Goal: Find specific page/section: Find specific page/section

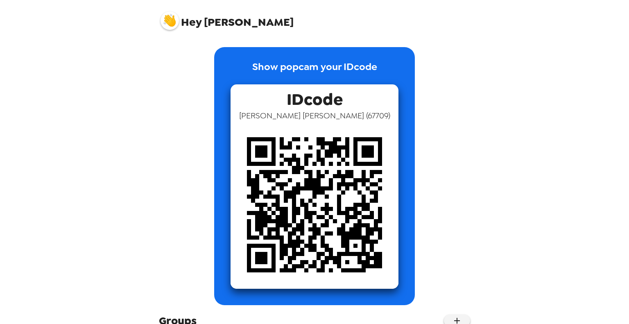
click at [197, 23] on span "Hey" at bounding box center [191, 22] width 20 height 15
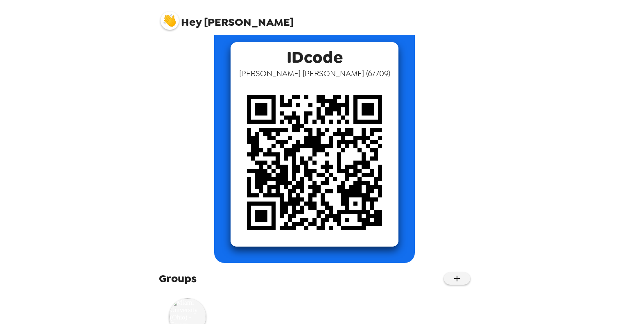
scroll to position [79, 0]
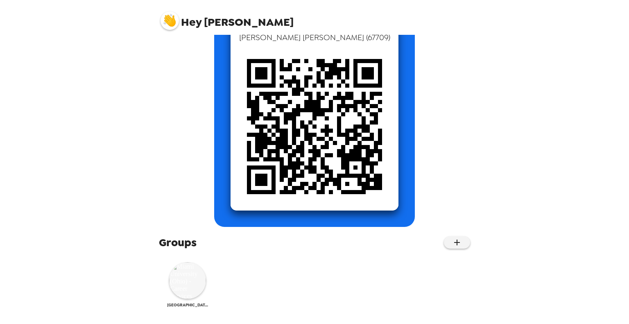
click at [193, 290] on img at bounding box center [187, 280] width 37 height 37
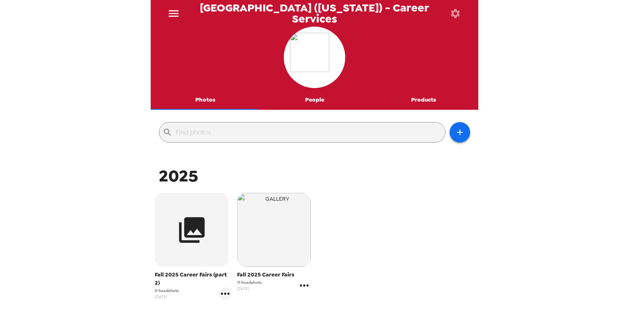
click at [300, 283] on icon "gallery menu" at bounding box center [304, 285] width 13 height 13
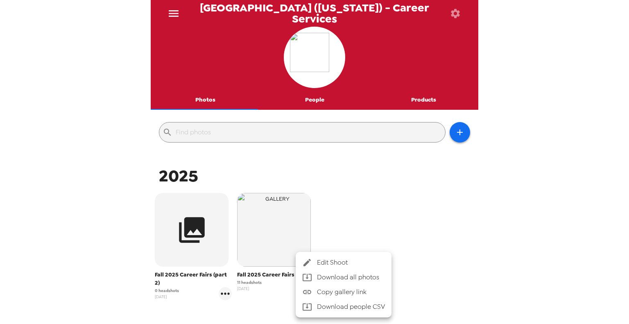
click at [380, 215] on div at bounding box center [314, 162] width 629 height 324
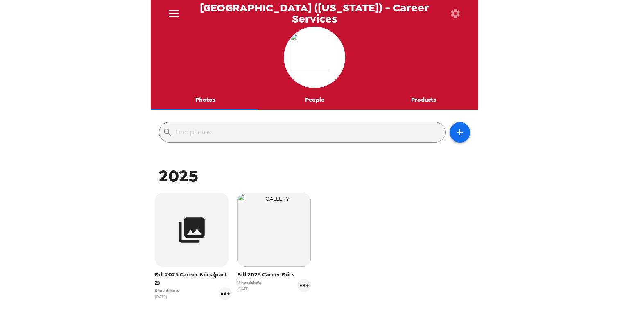
click at [261, 277] on span "Fall 2025 Career Fairs" at bounding box center [274, 275] width 74 height 8
click at [257, 273] on span "Fall 2025 Career Fairs" at bounding box center [274, 275] width 74 height 8
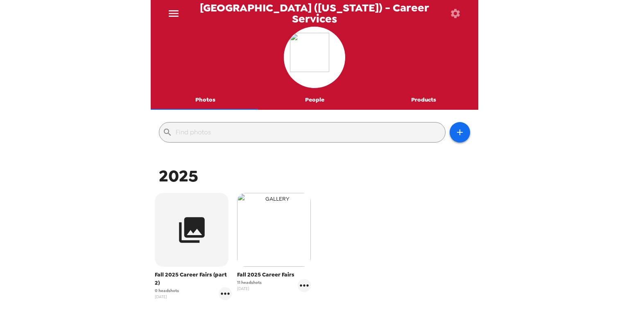
click at [277, 242] on img "button" at bounding box center [274, 230] width 74 height 74
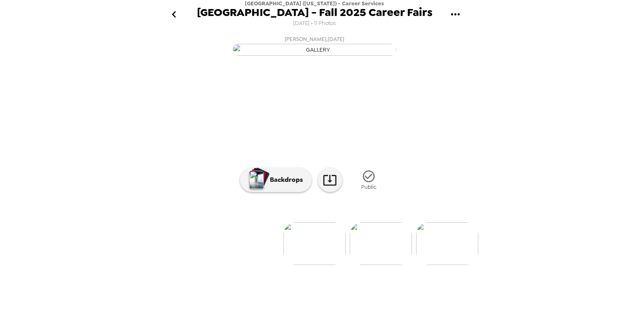
click at [457, 13] on icon "gallery menu" at bounding box center [455, 14] width 13 height 13
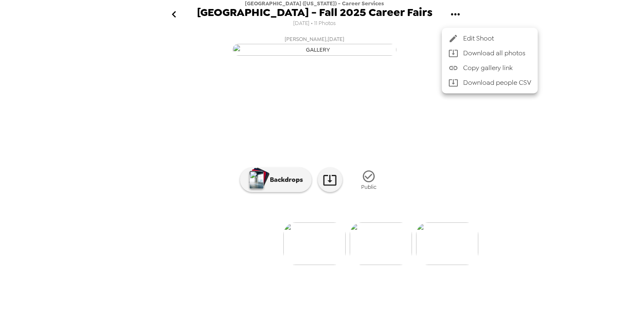
click at [391, 25] on div at bounding box center [314, 162] width 629 height 324
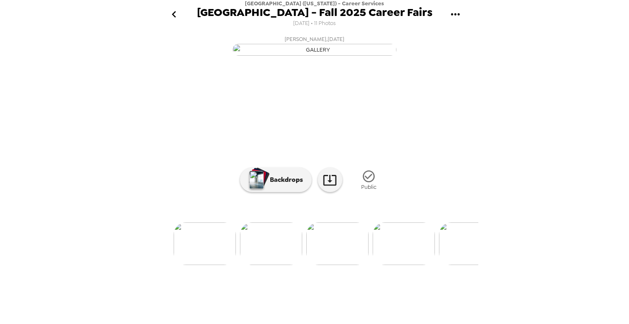
scroll to position [0, 136]
click at [252, 265] on img at bounding box center [245, 243] width 62 height 43
click at [170, 16] on icon "go back" at bounding box center [174, 14] width 13 height 13
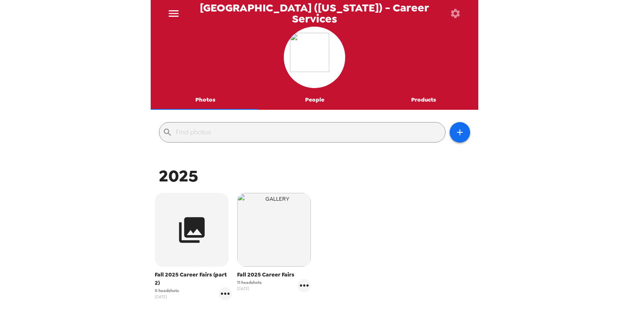
click at [309, 99] on button "People" at bounding box center [314, 100] width 109 height 20
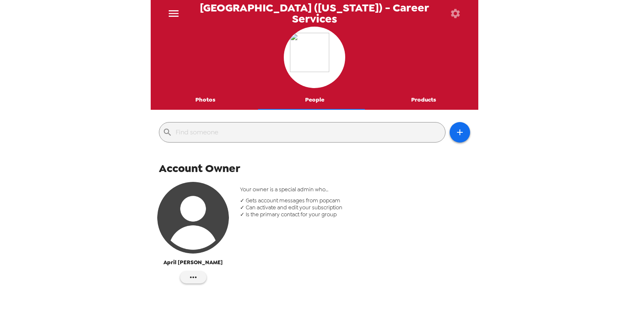
drag, startPoint x: 22, startPoint y: 146, endPoint x: 101, endPoint y: 90, distance: 97.1
click at [22, 145] on div "[GEOGRAPHIC_DATA] ([US_STATE]) - Career Services Photos People Products ​ Accou…" at bounding box center [314, 162] width 629 height 324
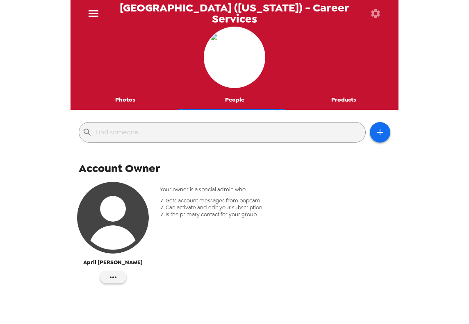
click at [38, 65] on div "[GEOGRAPHIC_DATA] ([US_STATE]) - Career Services Photos People Products ​ Accou…" at bounding box center [234, 162] width 469 height 324
click at [37, 118] on div "[GEOGRAPHIC_DATA] ([US_STATE]) - Career Services Photos People Products ​ Accou…" at bounding box center [234, 162] width 469 height 324
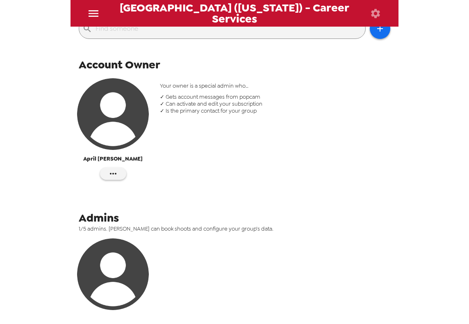
scroll to position [123, 0]
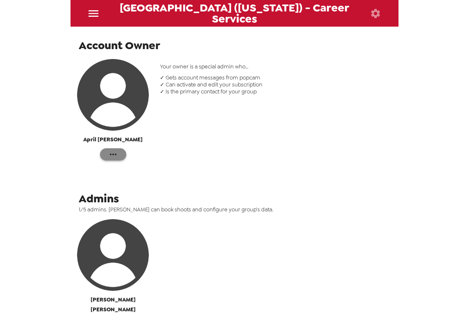
click at [110, 157] on icon "button" at bounding box center [113, 155] width 10 height 10
click at [52, 160] on div at bounding box center [234, 162] width 469 height 324
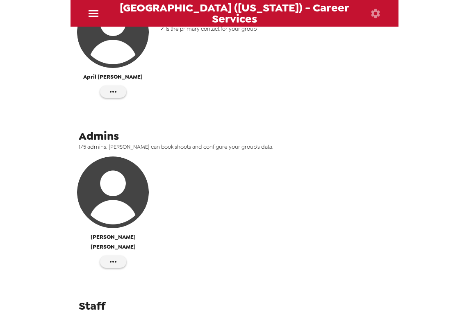
scroll to position [196, 0]
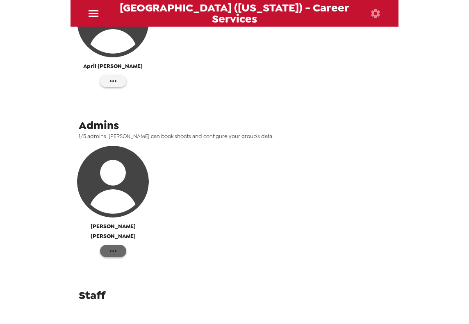
click at [111, 246] on icon "button" at bounding box center [113, 251] width 10 height 10
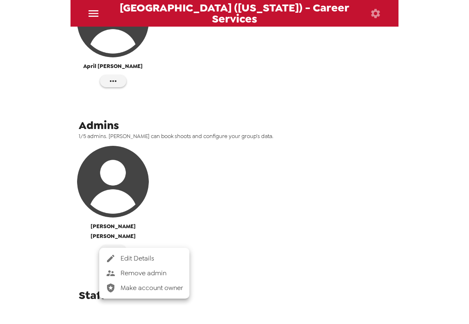
click at [60, 217] on div at bounding box center [234, 162] width 469 height 324
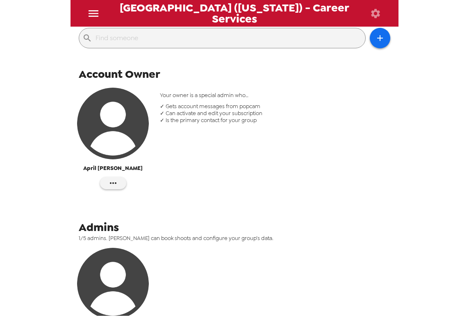
scroll to position [0, 0]
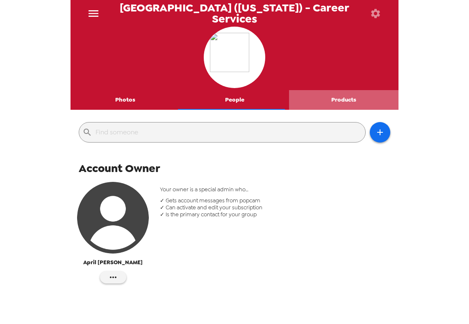
click at [345, 101] on button "Products" at bounding box center [343, 100] width 109 height 20
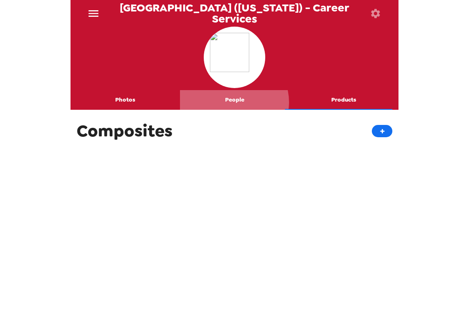
click at [231, 102] on button "People" at bounding box center [234, 100] width 109 height 20
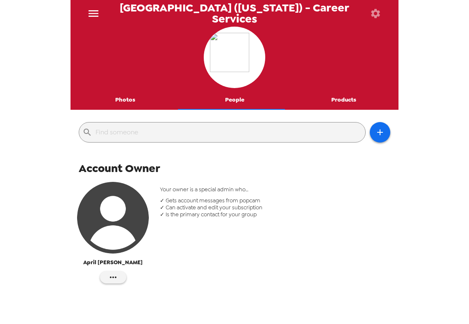
click at [121, 96] on button "Photos" at bounding box center [124, 100] width 109 height 20
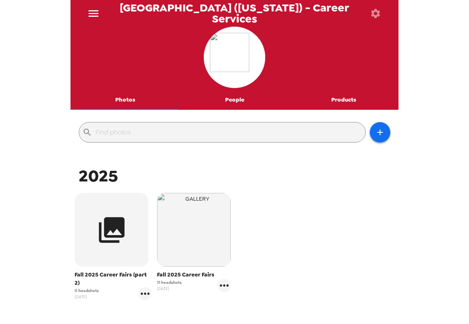
click at [88, 8] on icon "menu" at bounding box center [93, 13] width 13 height 13
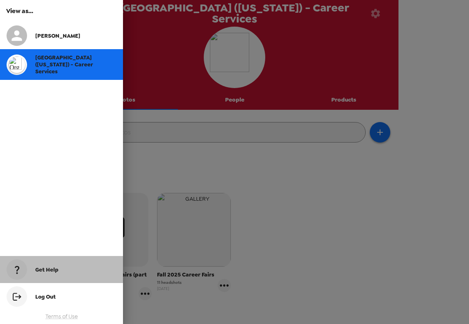
click at [47, 265] on div "Get Help" at bounding box center [61, 269] width 123 height 27
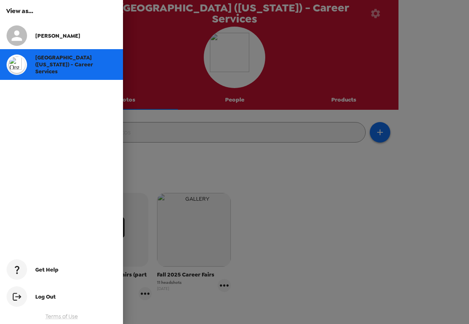
click at [260, 163] on div at bounding box center [234, 162] width 469 height 324
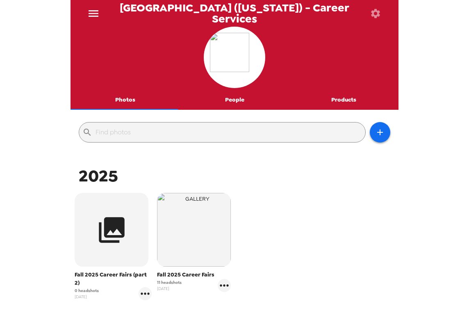
click at [1, 68] on div "[GEOGRAPHIC_DATA] ([US_STATE]) - Career Services Photos People Products ​ 2025 …" at bounding box center [234, 162] width 469 height 324
click at [34, 82] on div "[GEOGRAPHIC_DATA] ([US_STATE]) - Career Services Photos People Products ​ 2025 …" at bounding box center [234, 162] width 469 height 324
